Goal: Task Accomplishment & Management: Complete application form

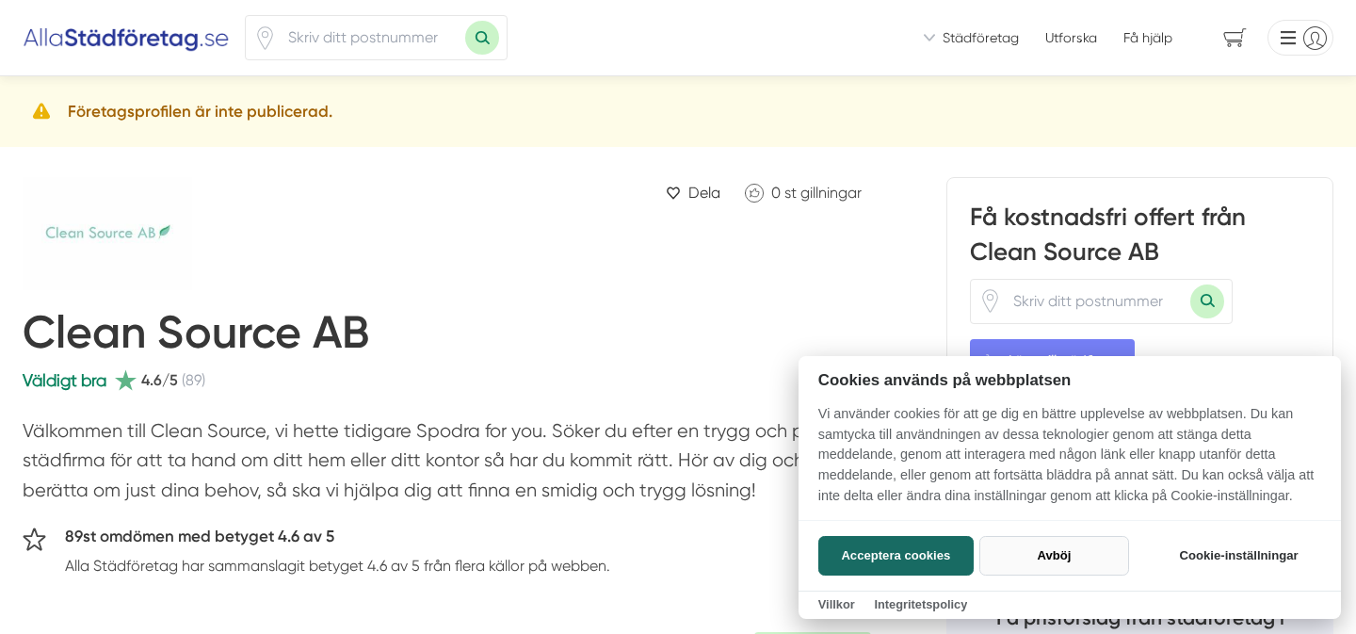
click at [1072, 548] on button "Avböj" at bounding box center [1054, 556] width 150 height 40
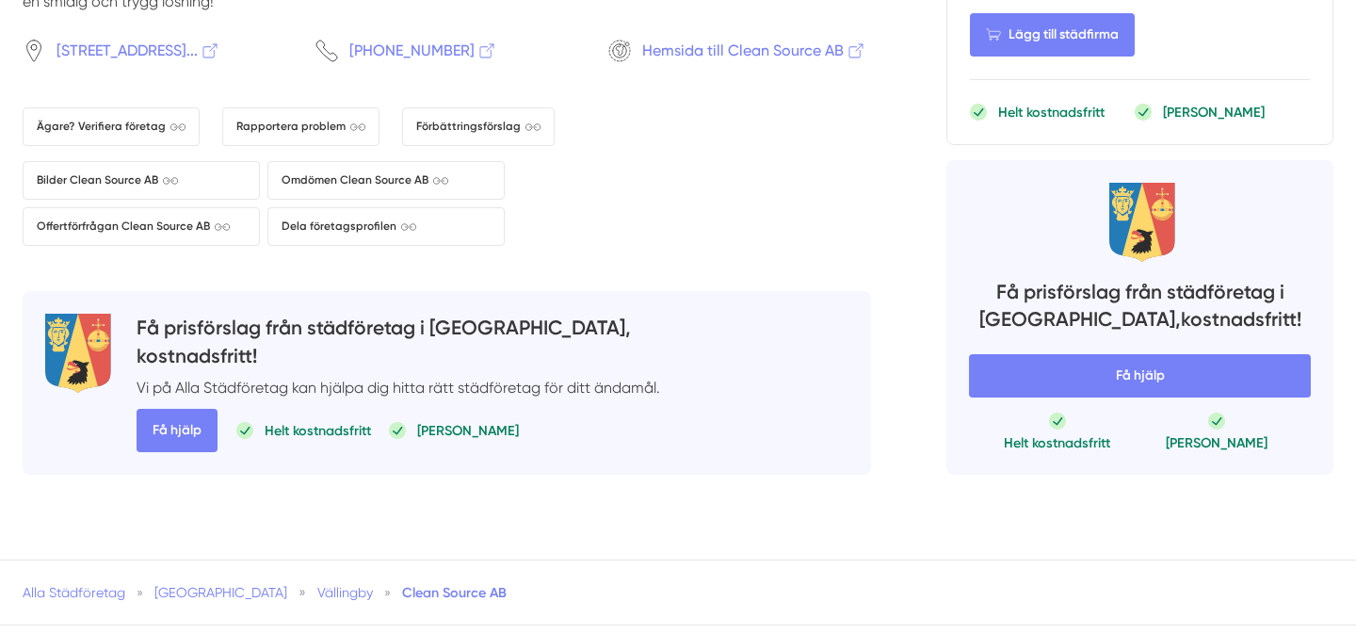
scroll to position [2201, 0]
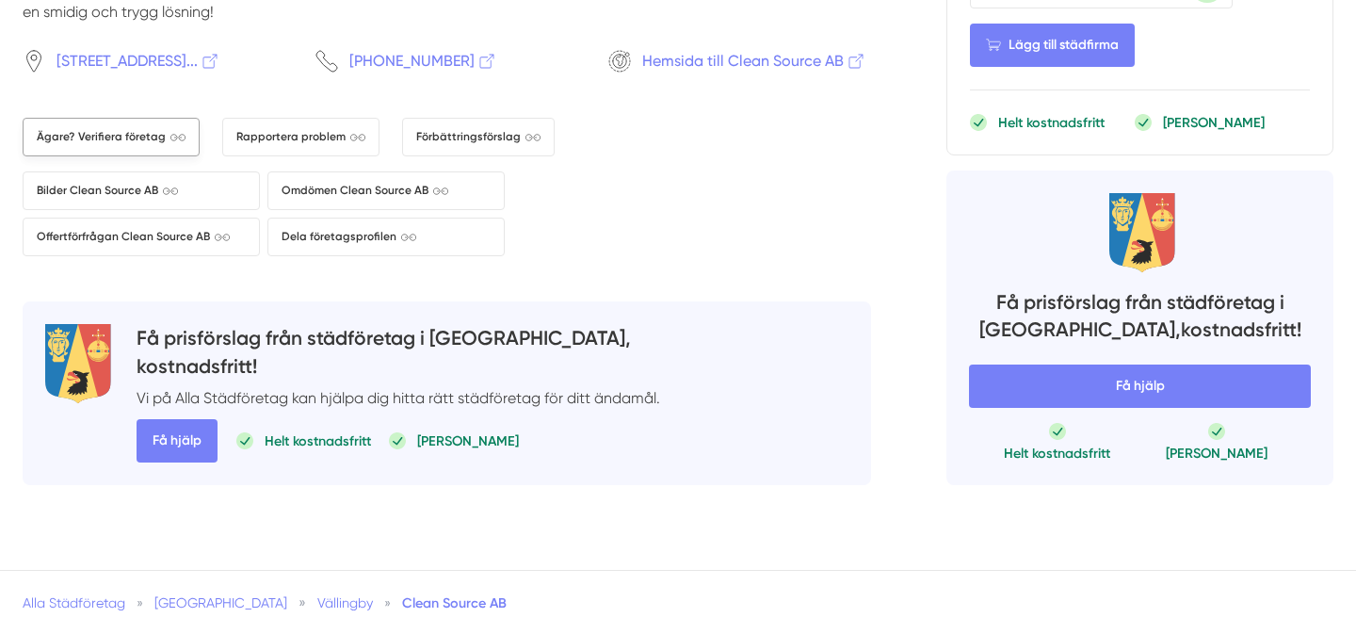
click at [143, 150] on link "Ägare? Verifiera företag" at bounding box center [111, 137] width 177 height 39
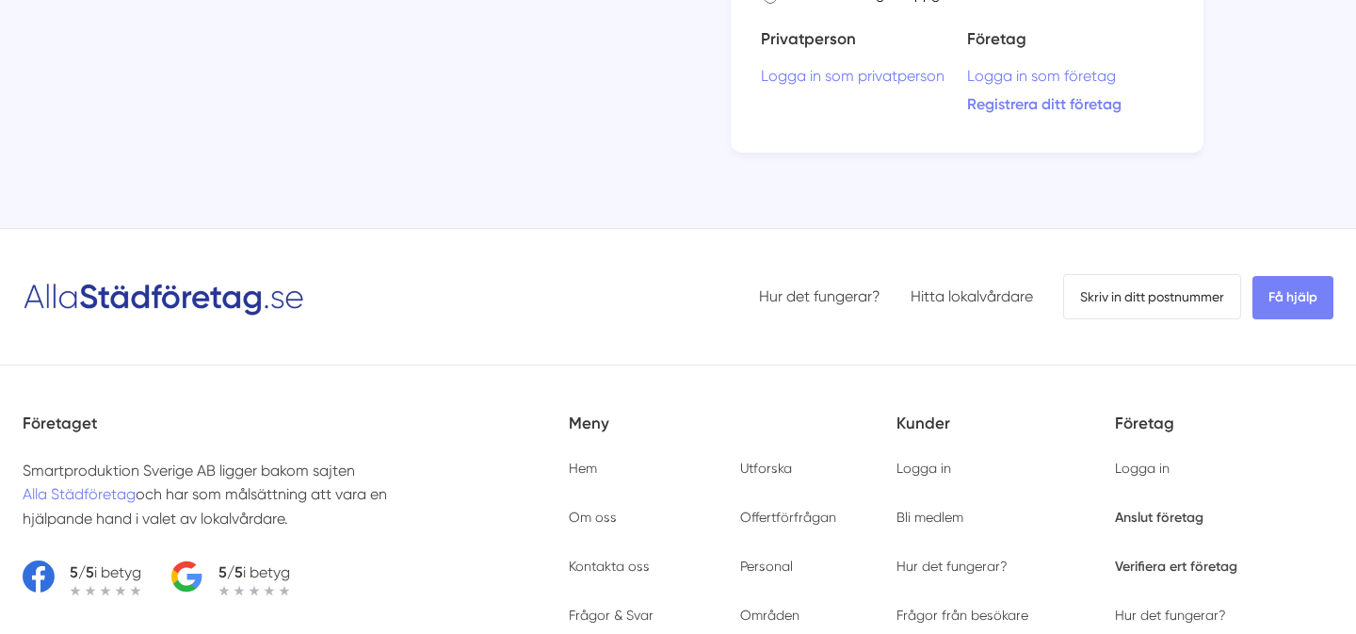
scroll to position [776, 0]
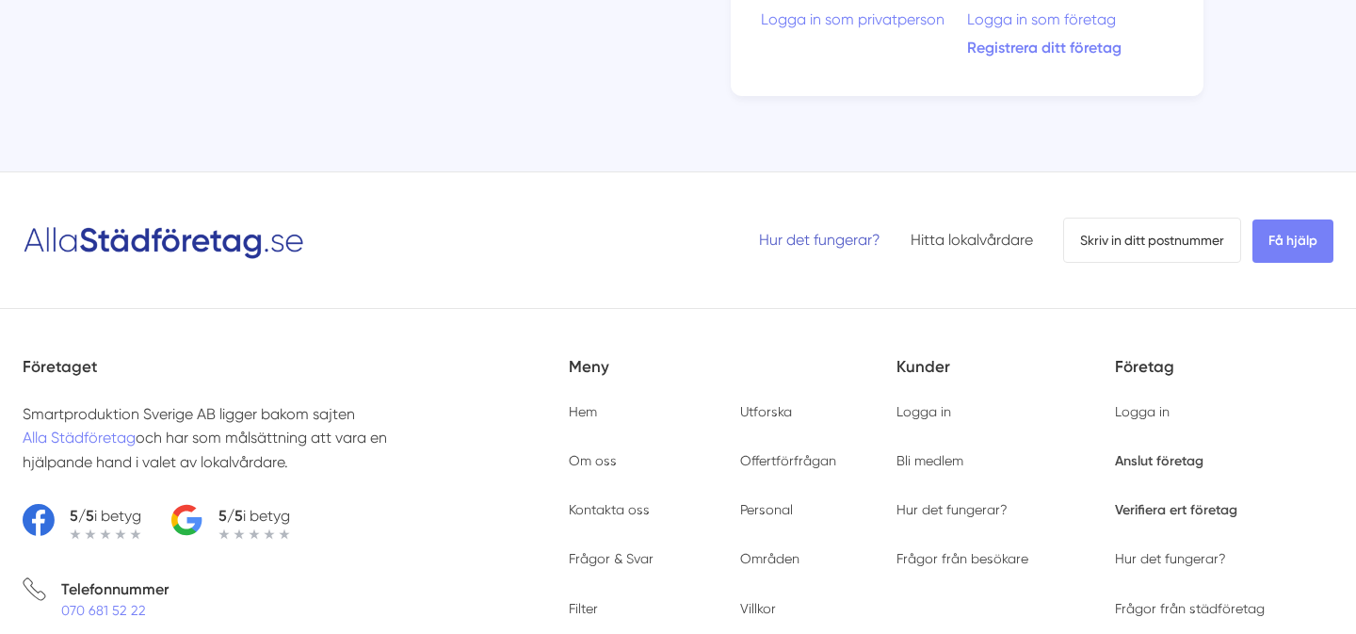
click at [825, 236] on link "Hur det fungerar?" at bounding box center [819, 240] width 121 height 18
